Goal: Information Seeking & Learning: Learn about a topic

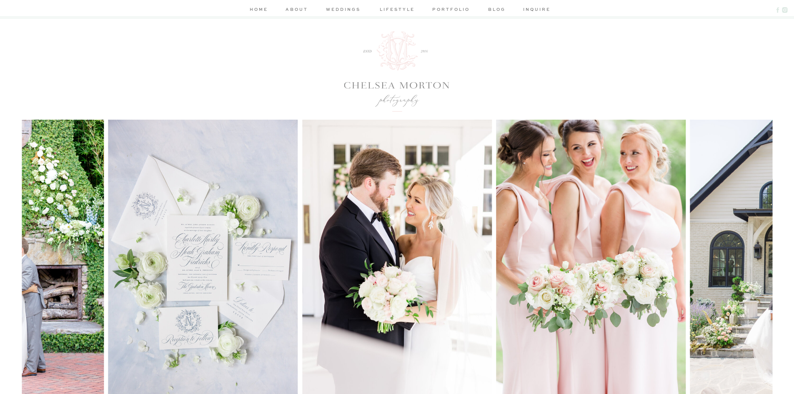
click at [304, 9] on nav "about" at bounding box center [296, 10] width 25 height 9
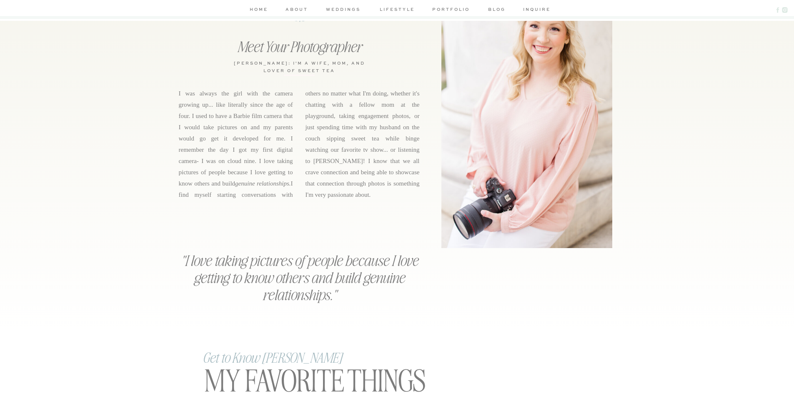
scroll to position [208, 0]
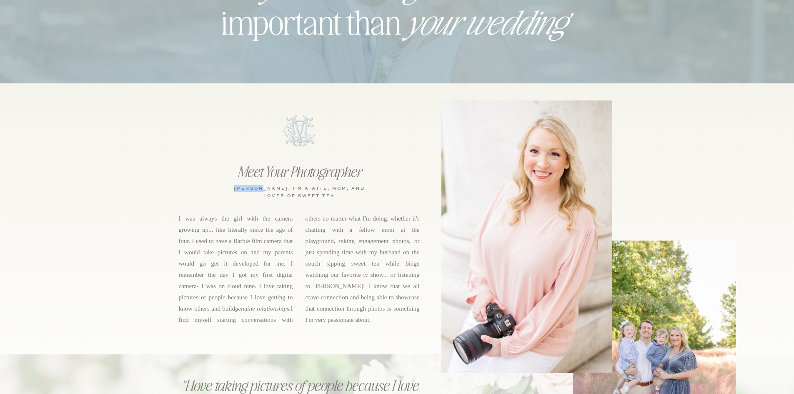
drag, startPoint x: 236, startPoint y: 189, endPoint x: 268, endPoint y: 190, distance: 31.3
click at [268, 190] on h3 "[PERSON_NAME]: i'm a WIFE, MOM, and lover of sweet tea" at bounding box center [300, 191] width 136 height 13
copy h3 "[PERSON_NAME]"
